Goal: Navigation & Orientation: Find specific page/section

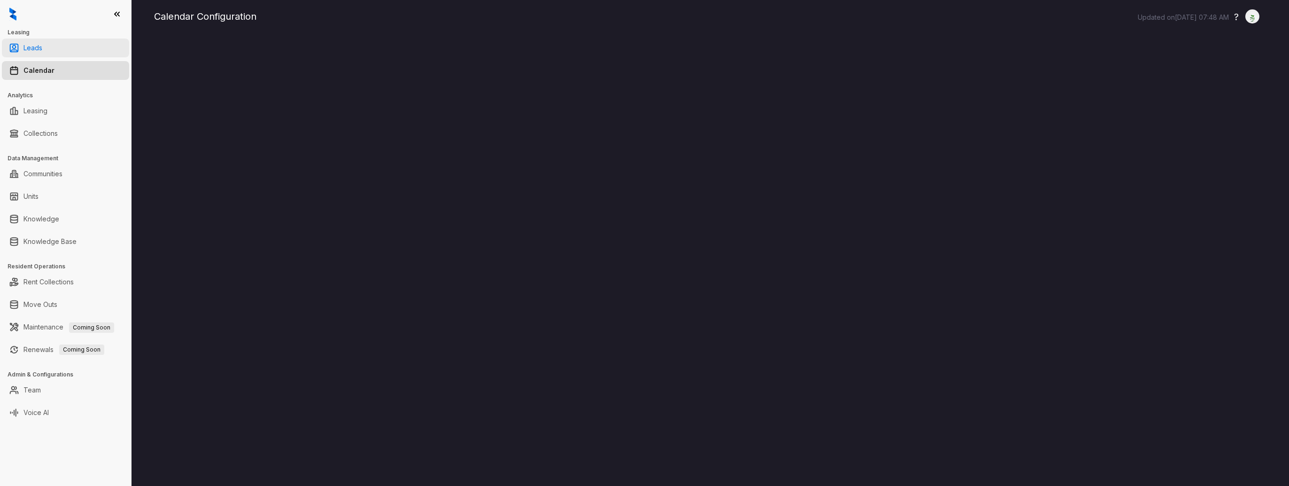
click at [42, 47] on link "Leads" at bounding box center [32, 48] width 19 height 19
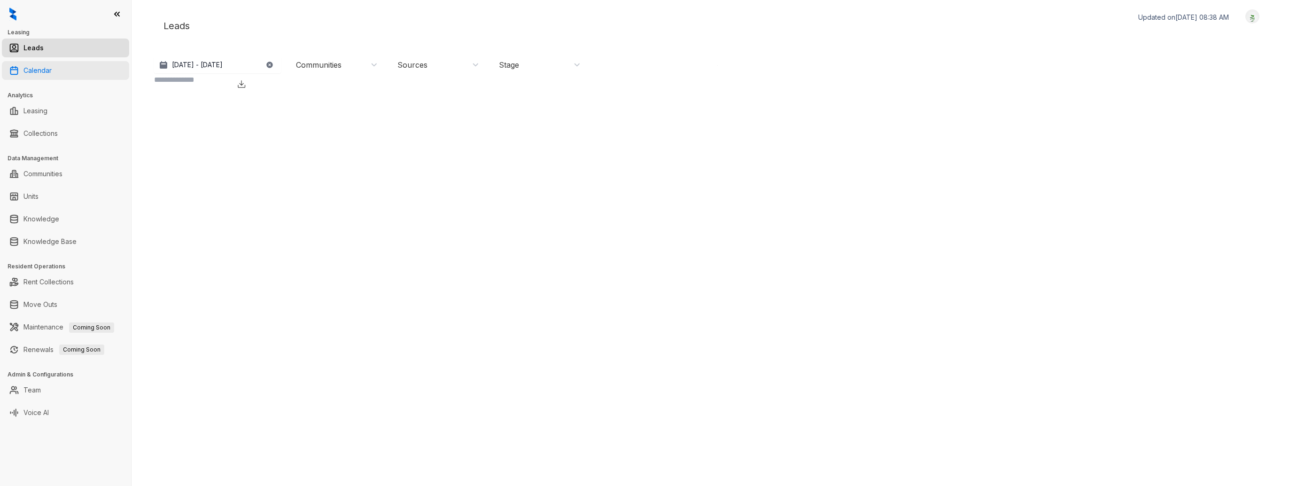
click at [52, 72] on link "Calendar" at bounding box center [37, 70] width 28 height 19
